Goal: Task Accomplishment & Management: Manage account settings

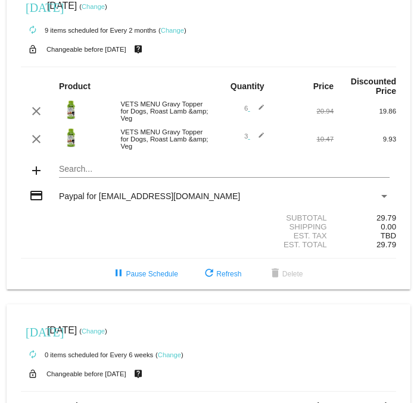
scroll to position [22, 0]
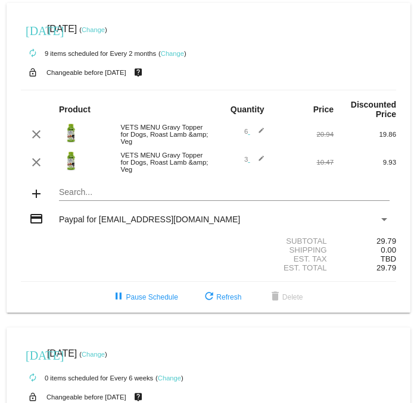
click at [181, 52] on link "Change" at bounding box center [172, 53] width 23 height 7
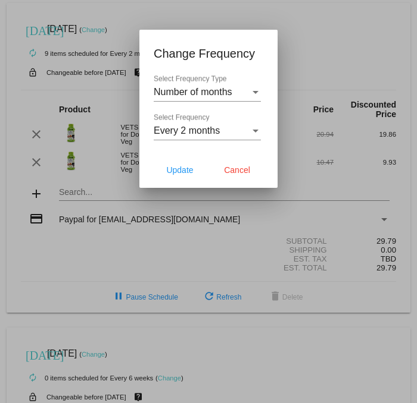
click at [398, 18] on div at bounding box center [208, 201] width 417 height 403
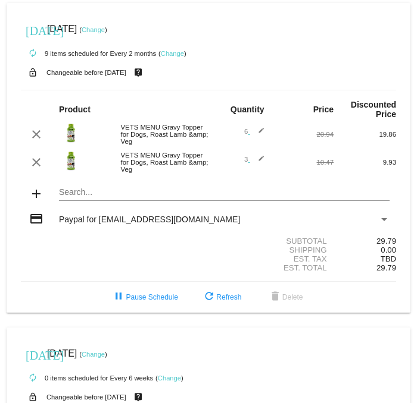
click at [186, 51] on small "( Change )" at bounding box center [172, 53] width 28 height 7
click at [187, 48] on div "autorenew 9 items scheduled for Every 2 months ( Change )" at bounding box center [208, 53] width 375 height 24
click at [177, 57] on link "Change" at bounding box center [172, 53] width 23 height 7
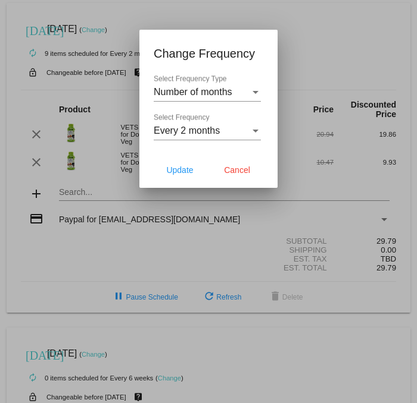
click at [317, 28] on div at bounding box center [208, 201] width 417 height 403
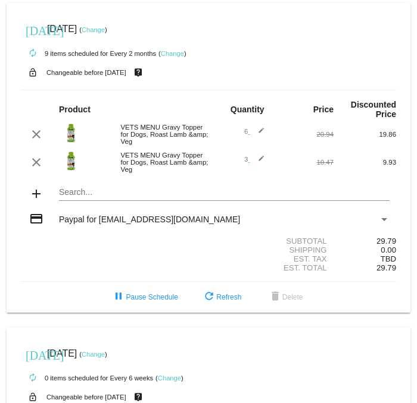
click at [182, 52] on link "Change" at bounding box center [172, 53] width 23 height 7
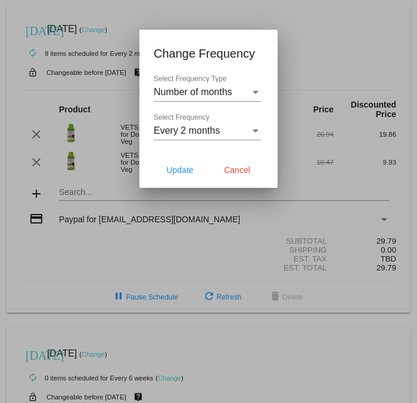
click at [260, 87] on div "Select Frequency Type" at bounding box center [255, 92] width 11 height 11
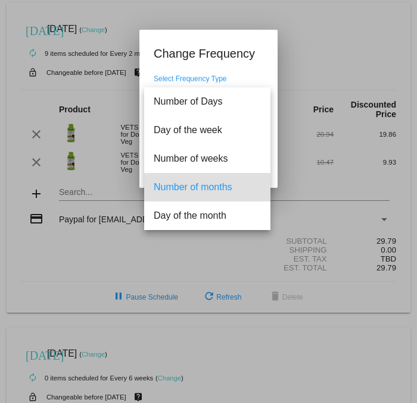
click at [346, 16] on div at bounding box center [208, 201] width 417 height 403
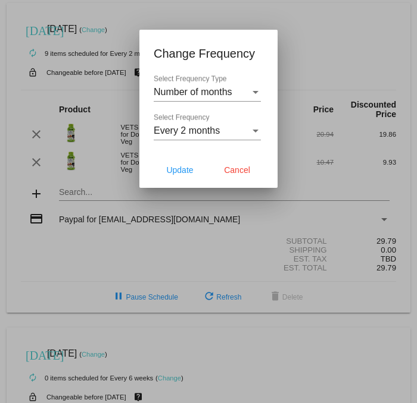
click at [257, 126] on div "Select Frequency" at bounding box center [255, 131] width 11 height 11
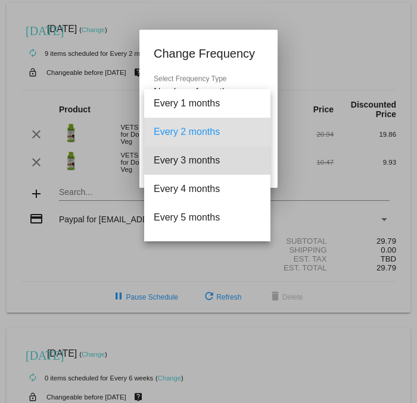
click at [212, 154] on span "Every 3 months" at bounding box center [207, 160] width 107 height 29
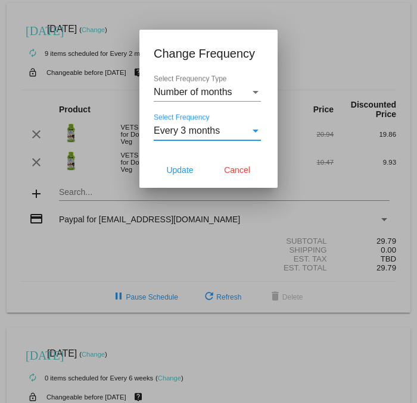
click at [182, 164] on button "Update" at bounding box center [180, 169] width 52 height 21
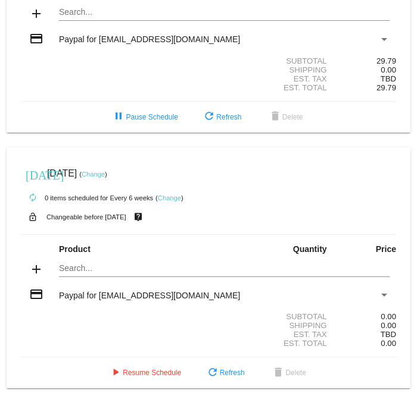
scroll to position [203, 0]
click at [155, 113] on span "pause Pause Schedule" at bounding box center [144, 117] width 66 height 8
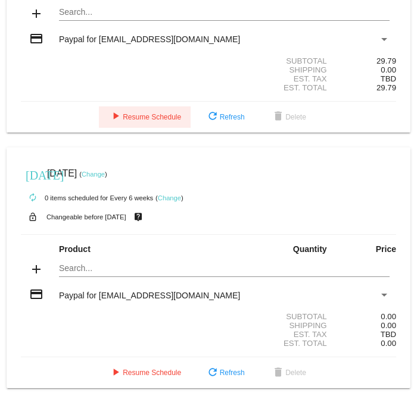
click at [159, 107] on button "play_arrow Resume Schedule" at bounding box center [145, 117] width 92 height 21
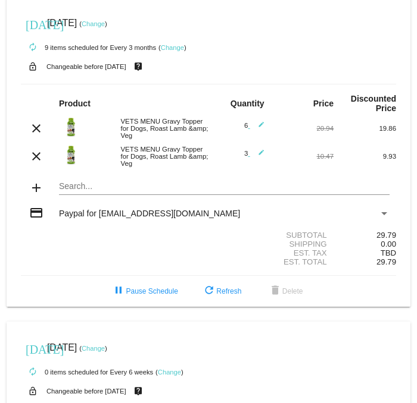
scroll to position [6, 0]
click at [105, 24] on link "Change" at bounding box center [93, 23] width 23 height 7
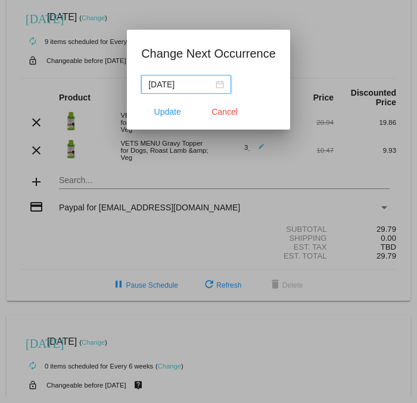
click at [201, 79] on input "[DATE]" at bounding box center [180, 84] width 65 height 13
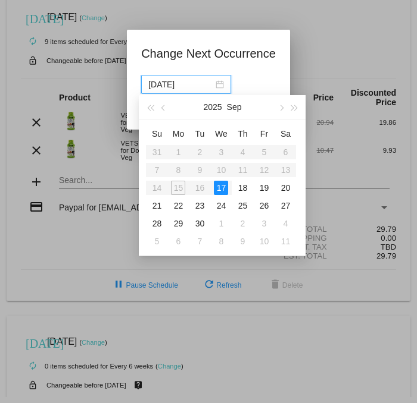
click at [282, 106] on button "button" at bounding box center [280, 107] width 13 height 24
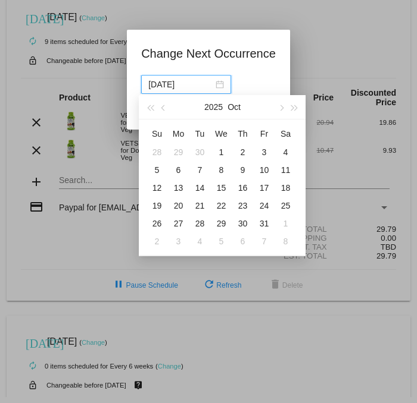
click at [227, 143] on td "1" at bounding box center [220, 152] width 21 height 18
type input "[DATE]"
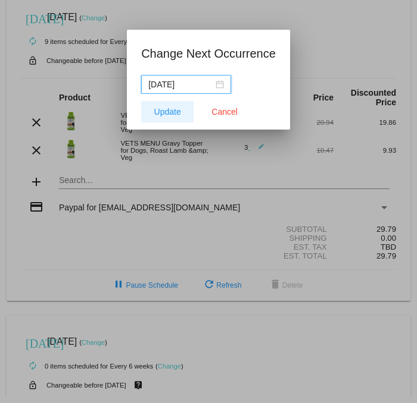
click at [170, 104] on button "Update" at bounding box center [167, 111] width 52 height 21
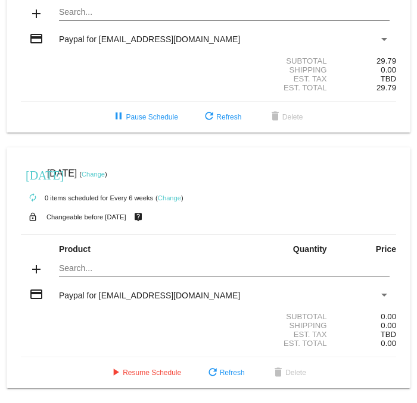
scroll to position [203, 0]
